Goal: Transaction & Acquisition: Purchase product/service

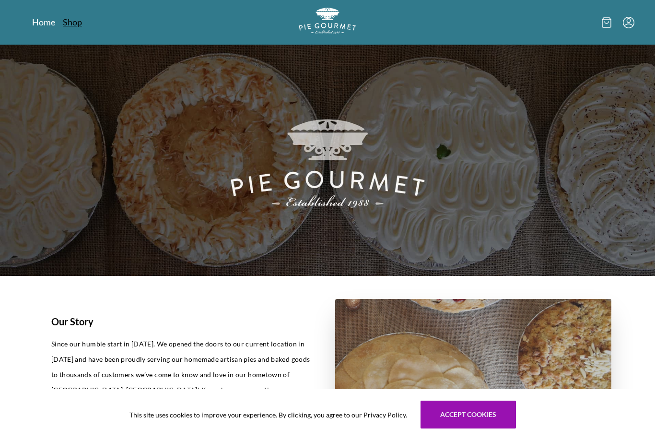
click at [81, 17] on link "Shop" at bounding box center [72, 22] width 19 height 12
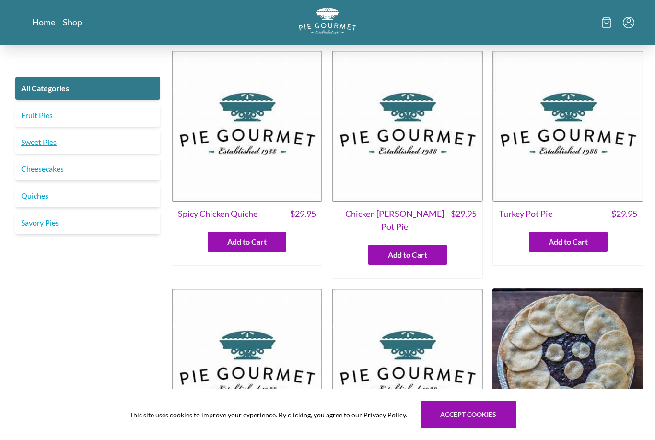
click at [95, 137] on link "Sweet Pies" at bounding box center [87, 141] width 145 height 23
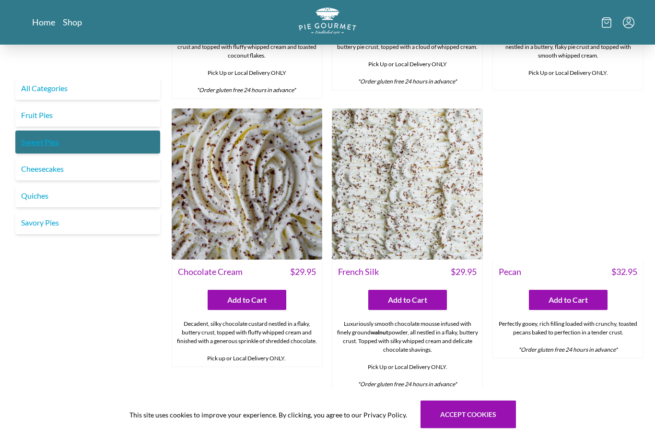
scroll to position [233, 0]
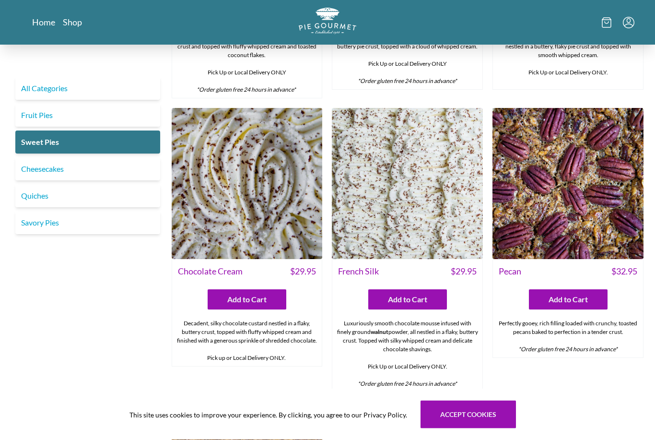
click at [292, 201] on img at bounding box center [247, 183] width 151 height 151
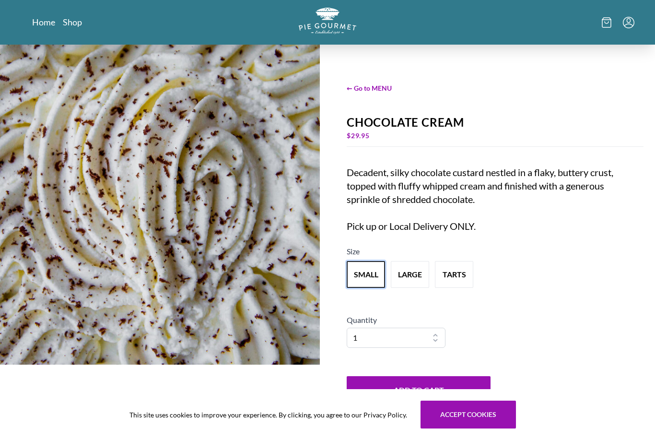
click at [356, 288] on button "small" at bounding box center [366, 274] width 38 height 27
click at [407, 314] on div "← Go to MENU Chocolate Cream $ 29.95 Decadent, silky chocolate custard nestled …" at bounding box center [495, 244] width 320 height 398
click at [409, 288] on button "large" at bounding box center [410, 274] width 38 height 27
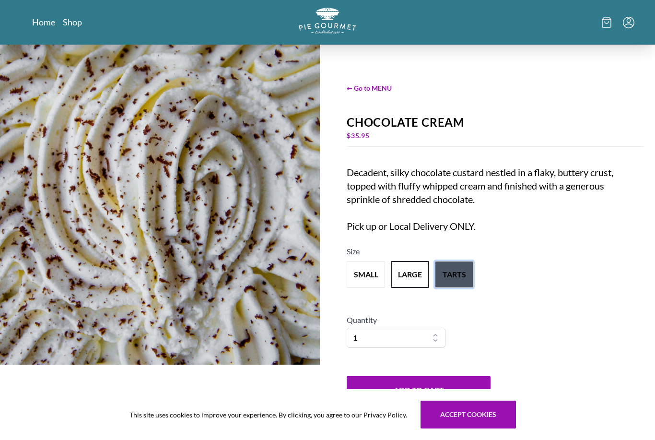
click at [454, 288] on button "tarts" at bounding box center [454, 274] width 38 height 27
click at [367, 289] on button "small" at bounding box center [366, 274] width 42 height 30
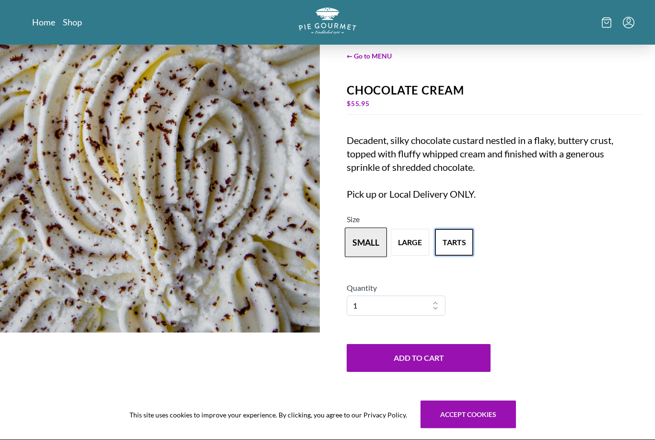
scroll to position [32, 0]
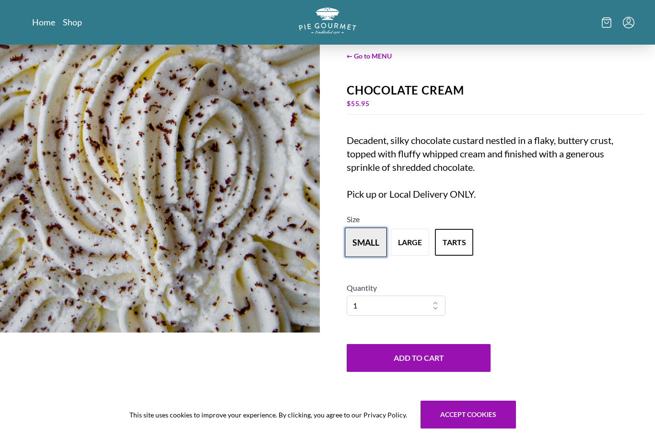
click at [364, 257] on button "small" at bounding box center [366, 242] width 42 height 30
click at [393, 372] on button "Add to Cart" at bounding box center [419, 358] width 144 height 28
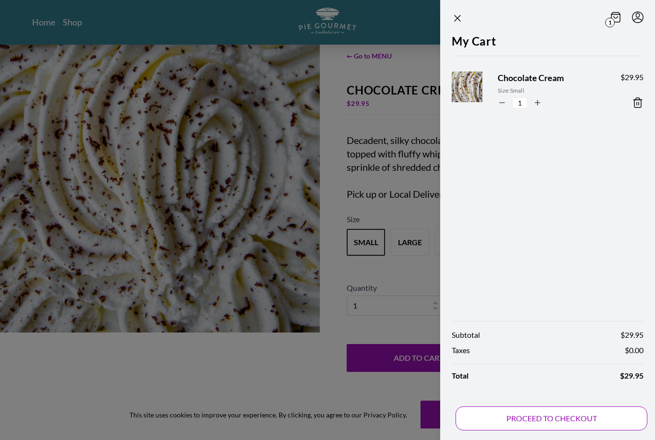
click at [481, 430] on button "PROCEED TO CHECKOUT" at bounding box center [552, 418] width 192 height 24
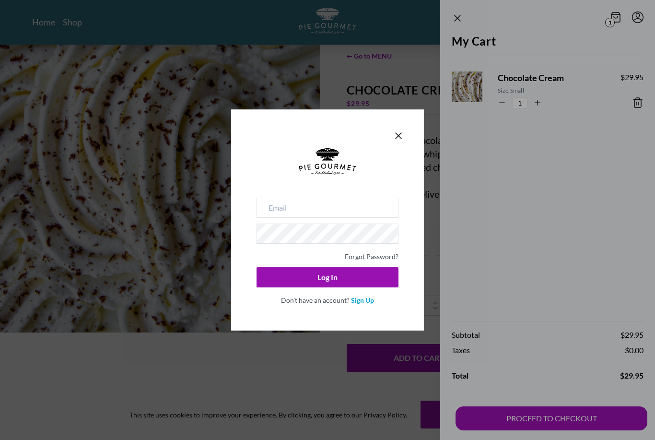
click at [403, 136] on div "Forgot Password? Log In Don't have an account? Sign Up" at bounding box center [327, 219] width 193 height 221
click at [375, 218] on input "email" at bounding box center [328, 208] width 142 height 20
click at [379, 218] on input "email" at bounding box center [328, 208] width 142 height 20
click at [403, 139] on div "Forgot Password? Log In Don't have an account? Sign Up" at bounding box center [327, 219] width 193 height 221
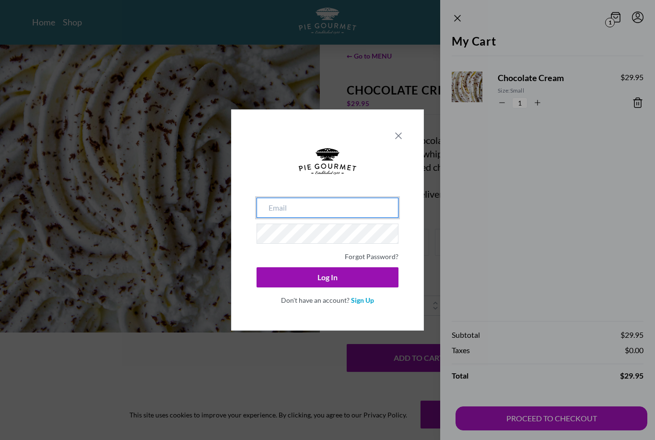
click at [397, 141] on icon "Close panel" at bounding box center [399, 136] width 12 height 12
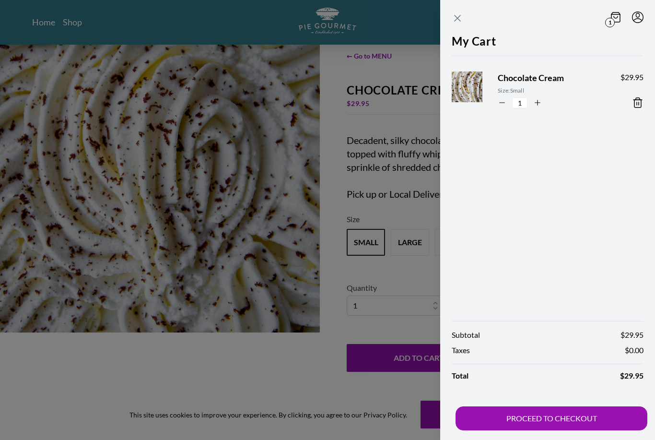
click at [456, 13] on icon "Close panel" at bounding box center [458, 18] width 12 height 12
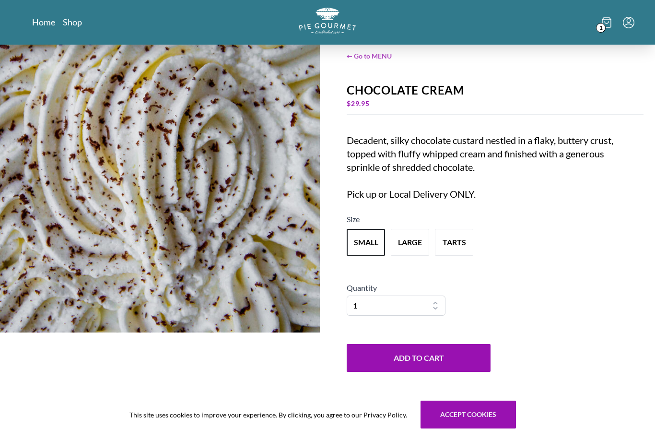
click at [370, 60] on span "← Go to MENU" at bounding box center [495, 56] width 297 height 10
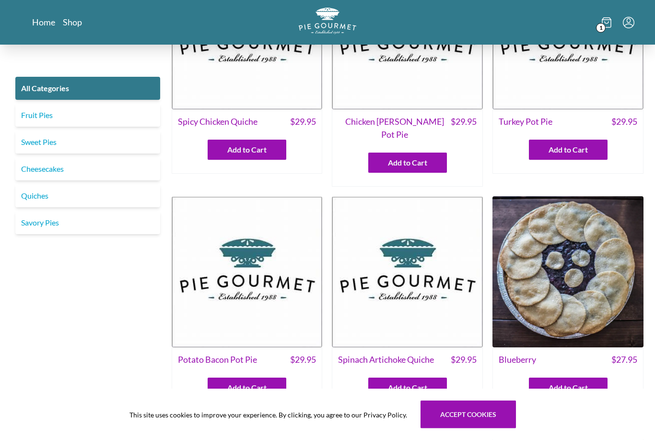
scroll to position [92, 0]
click at [40, 23] on link "Home" at bounding box center [43, 22] width 23 height 12
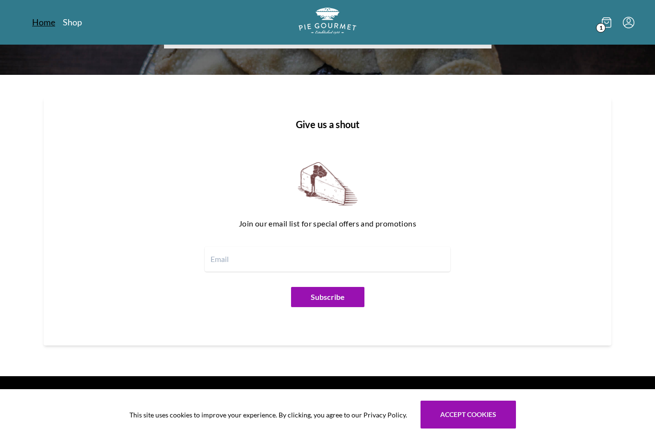
scroll to position [1048, 0]
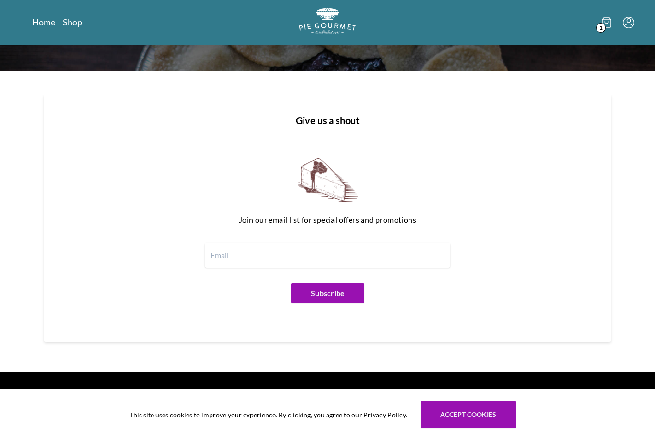
click at [597, 351] on section "Give us a shout Join our email list for special offers and promotions Subscribe" at bounding box center [328, 221] width 614 height 301
click at [493, 428] on button "Accept cookies" at bounding box center [468, 414] width 95 height 28
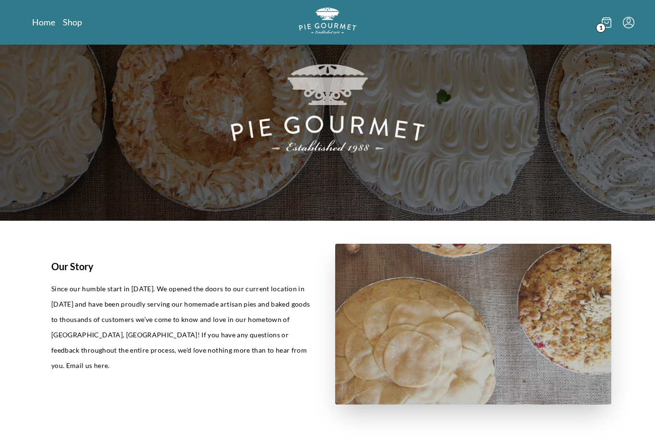
scroll to position [0, 0]
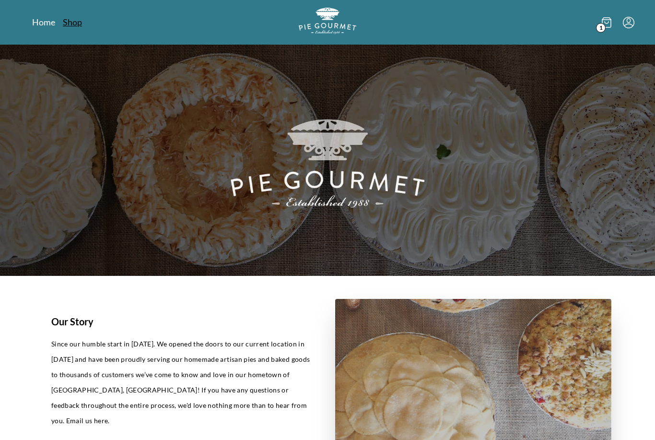
click at [79, 27] on link "Shop" at bounding box center [72, 22] width 19 height 12
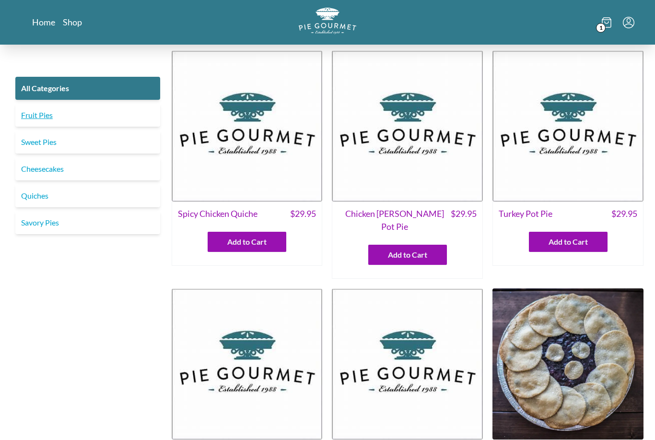
click at [98, 117] on link "Fruit Pies" at bounding box center [87, 115] width 145 height 23
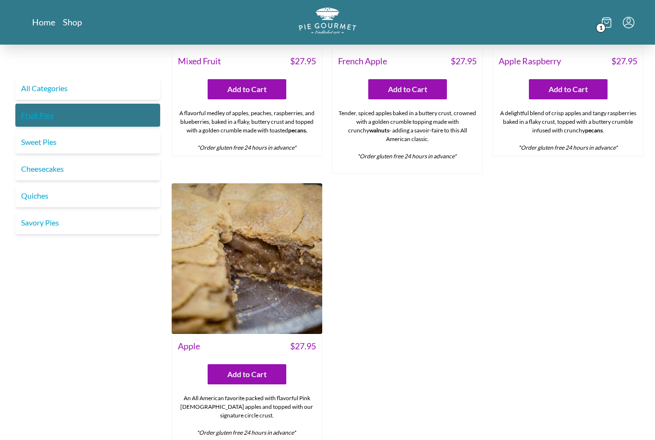
scroll to position [737, 0]
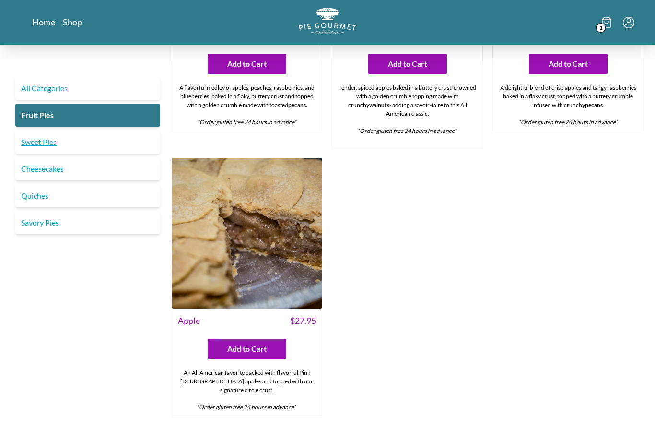
click at [94, 141] on link "Sweet Pies" at bounding box center [87, 141] width 145 height 23
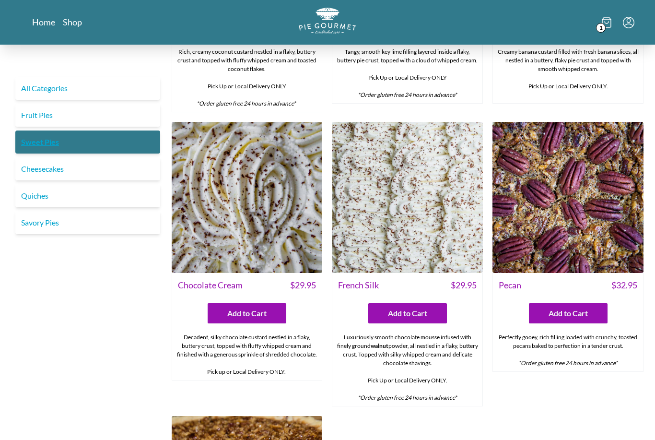
scroll to position [220, 0]
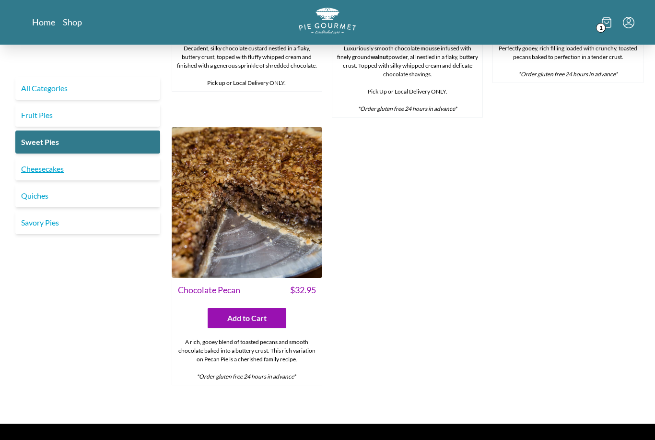
click at [86, 178] on link "Cheesecakes" at bounding box center [87, 168] width 145 height 23
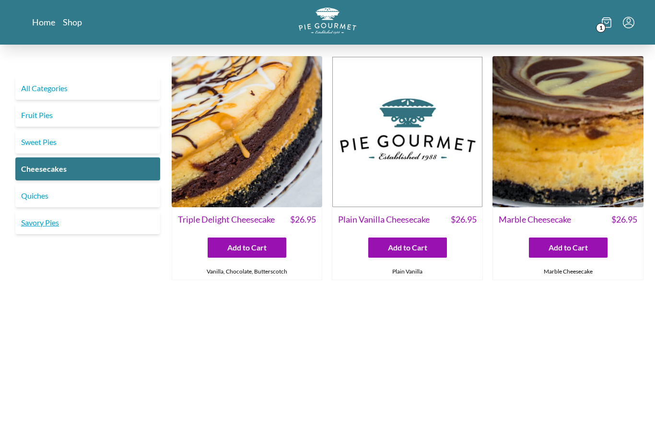
click at [113, 226] on link "Savory Pies" at bounding box center [87, 222] width 145 height 23
